Goal: Find contact information: Find contact information

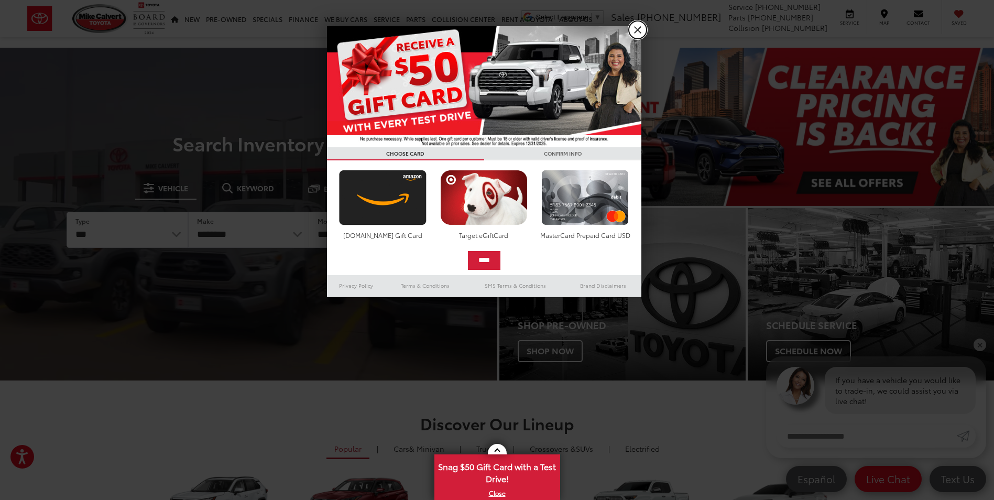
drag, startPoint x: 637, startPoint y: 34, endPoint x: 613, endPoint y: 34, distance: 24.1
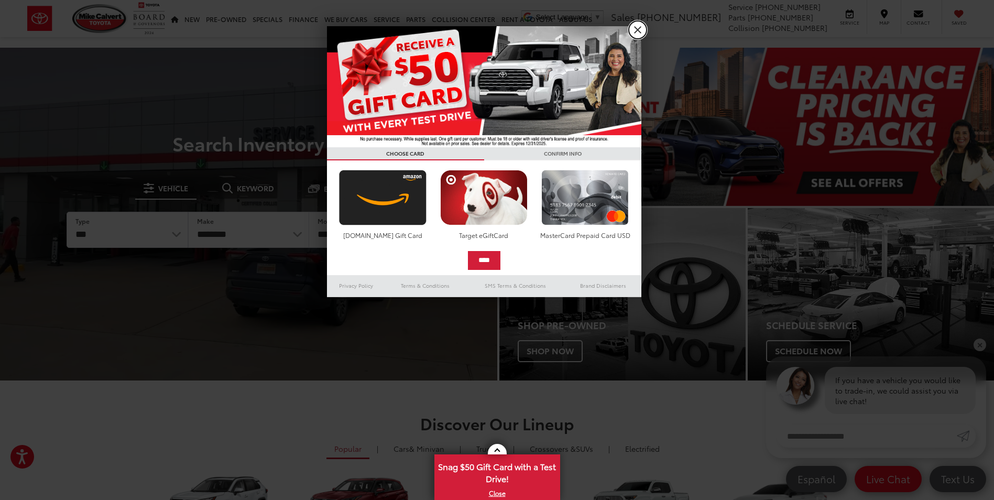
click at [637, 34] on link "X" at bounding box center [638, 30] width 18 height 18
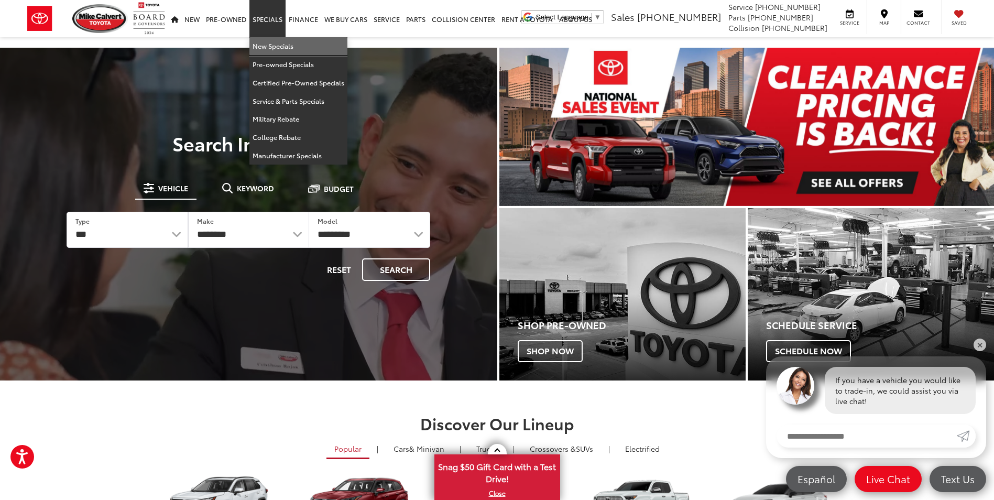
click at [279, 45] on link "New Specials" at bounding box center [298, 46] width 98 height 18
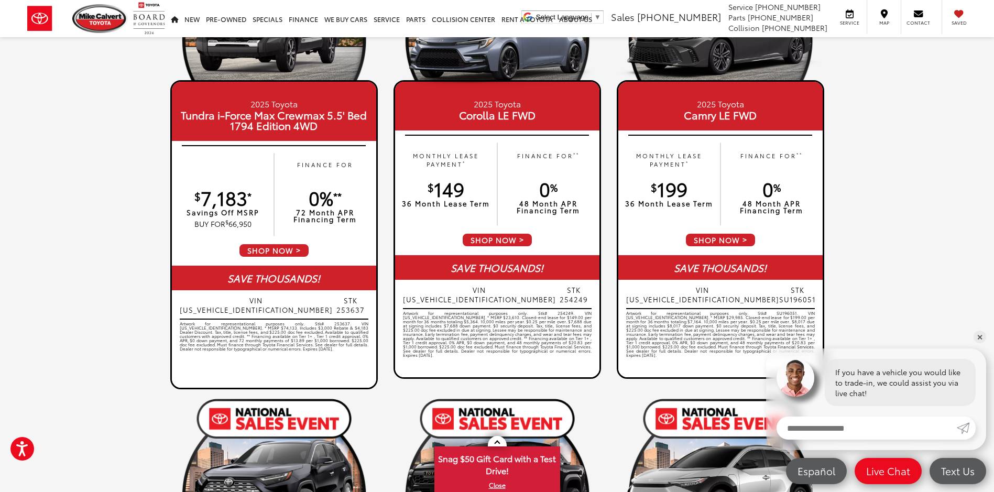
scroll to position [157, 0]
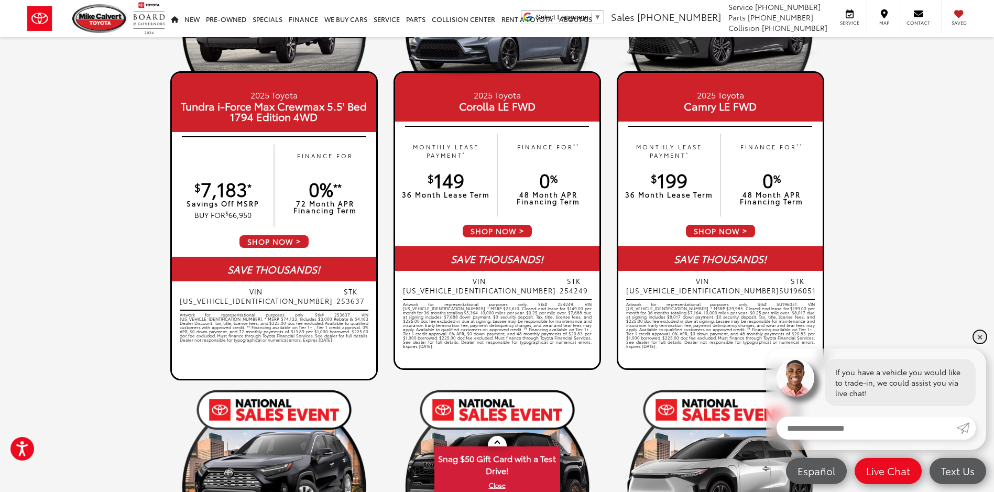
click at [979, 340] on link "✕" at bounding box center [980, 337] width 13 height 13
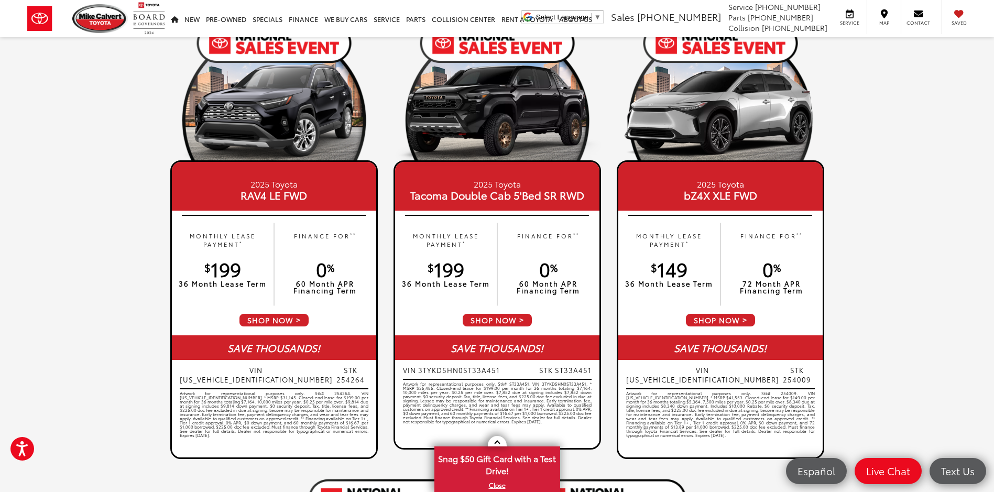
scroll to position [472, 0]
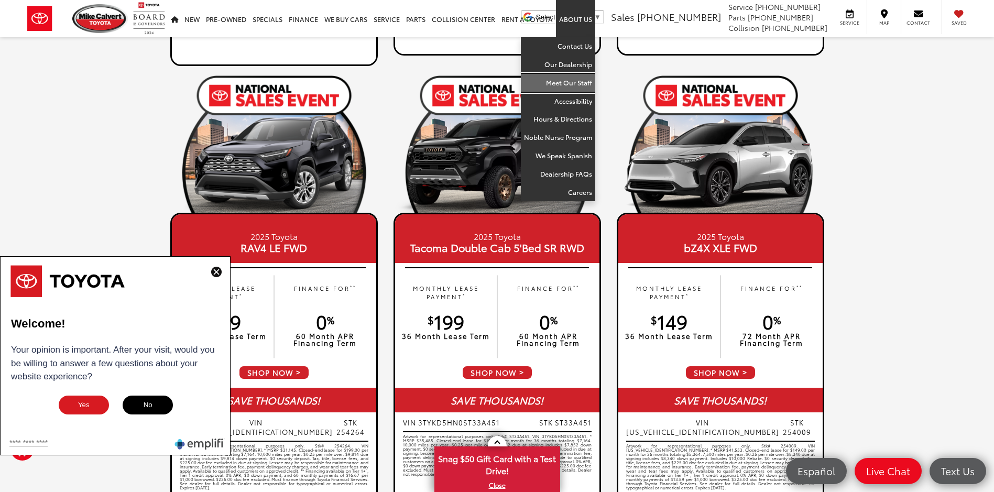
click at [569, 80] on link "Meet Our Staff" at bounding box center [558, 83] width 74 height 18
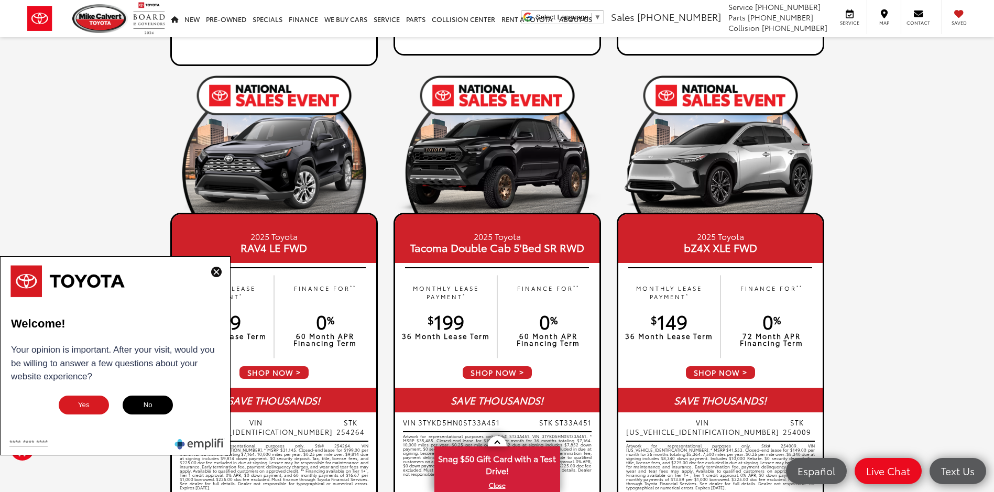
click at [213, 277] on img at bounding box center [216, 272] width 10 height 10
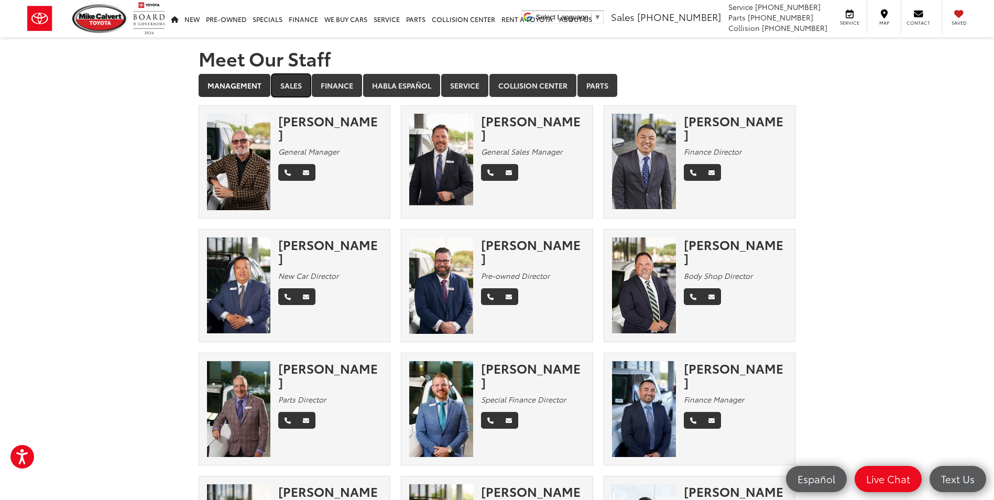
click at [287, 83] on link "Sales" at bounding box center [290, 85] width 39 height 23
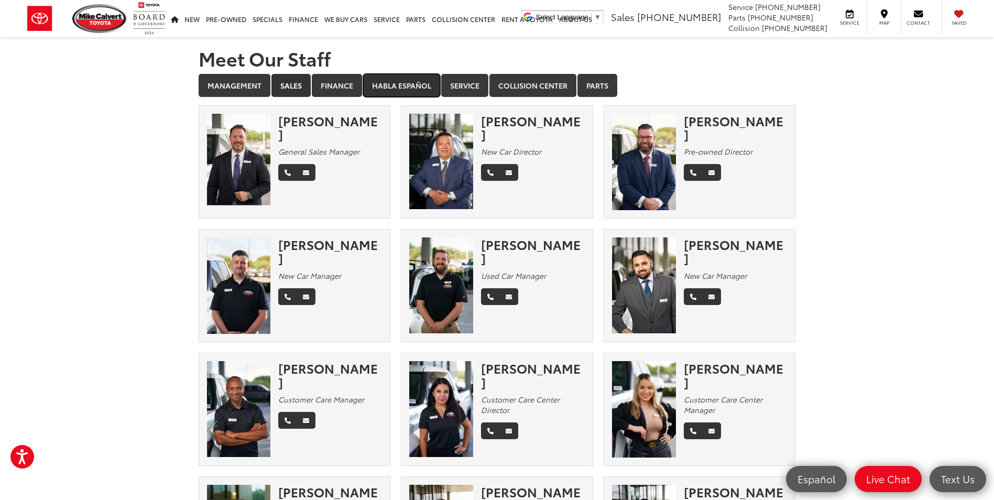
click at [410, 76] on link "Habla Español" at bounding box center [401, 85] width 77 height 23
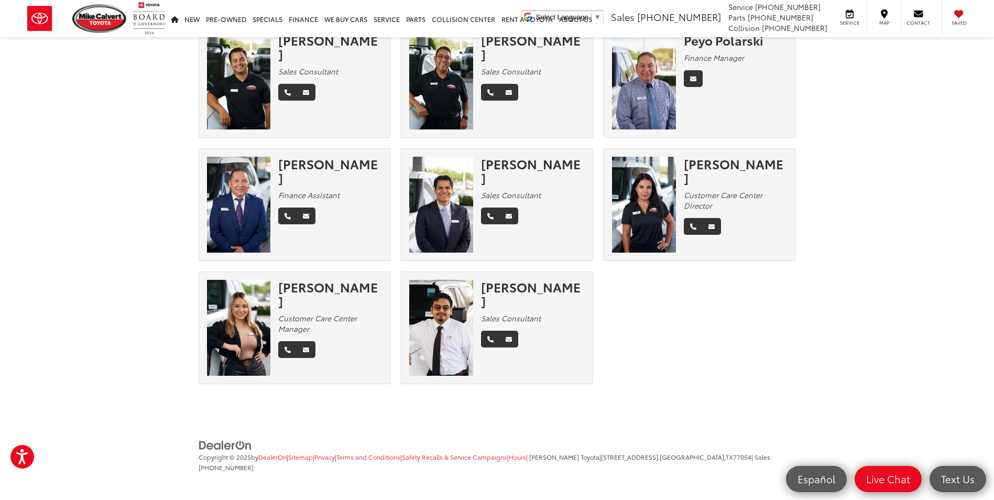
scroll to position [544, 0]
